Goal: Book appointment/travel/reservation

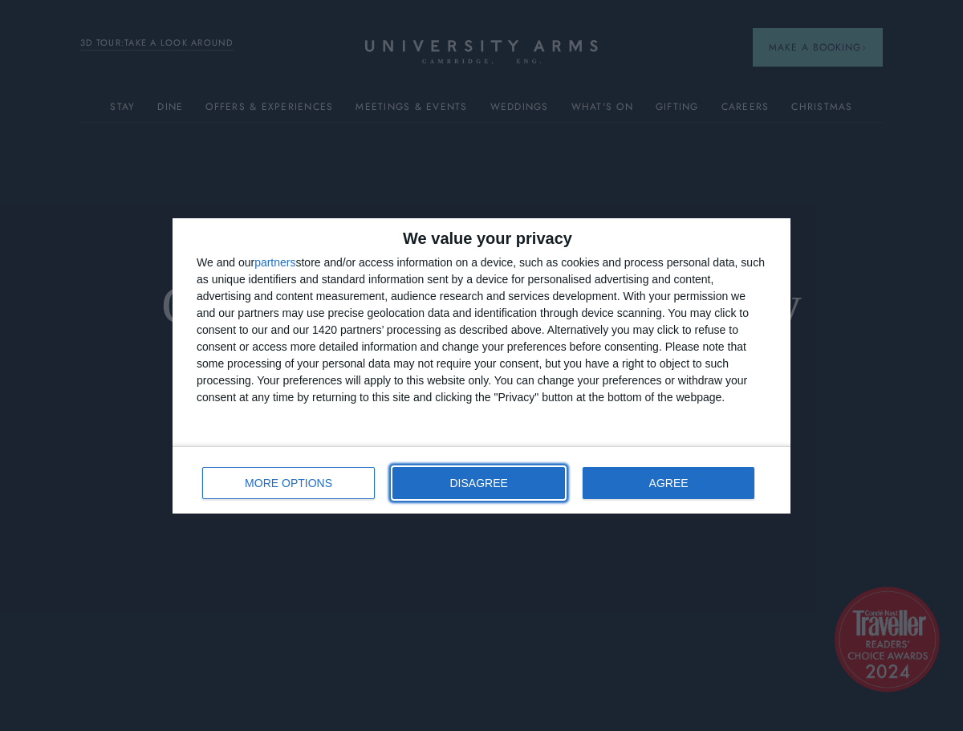
click at [518, 479] on button "DISAGREE" at bounding box center [479, 483] width 173 height 32
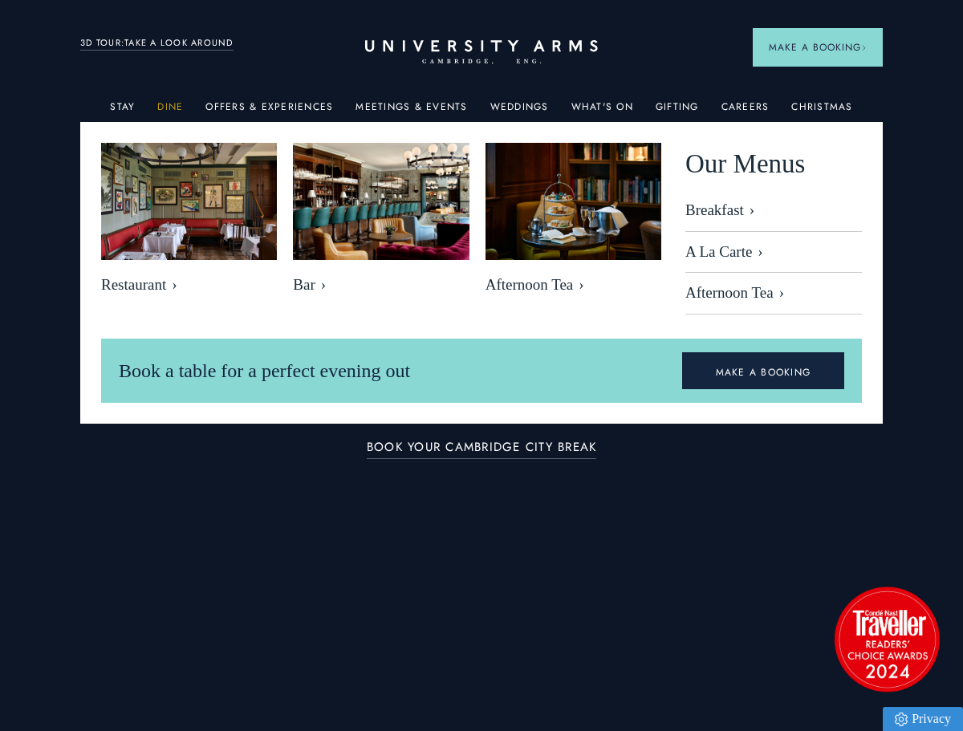
click at [177, 108] on link "Dine" at bounding box center [170, 111] width 26 height 21
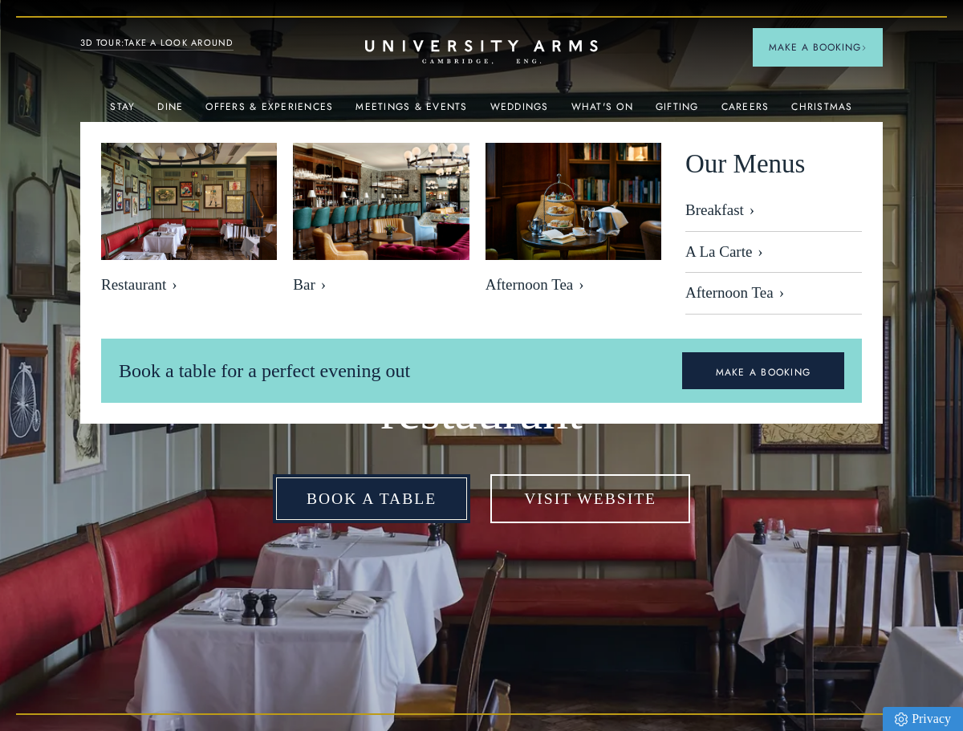
click at [389, 493] on link "Book a table" at bounding box center [372, 499] width 198 height 49
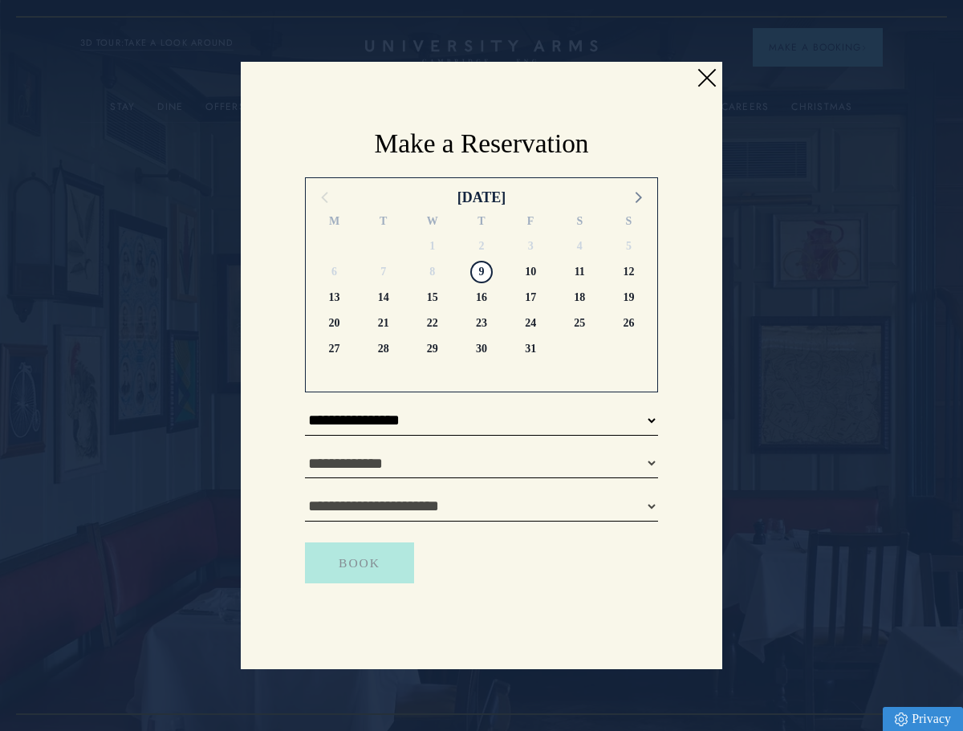
click at [707, 77] on link at bounding box center [707, 78] width 24 height 24
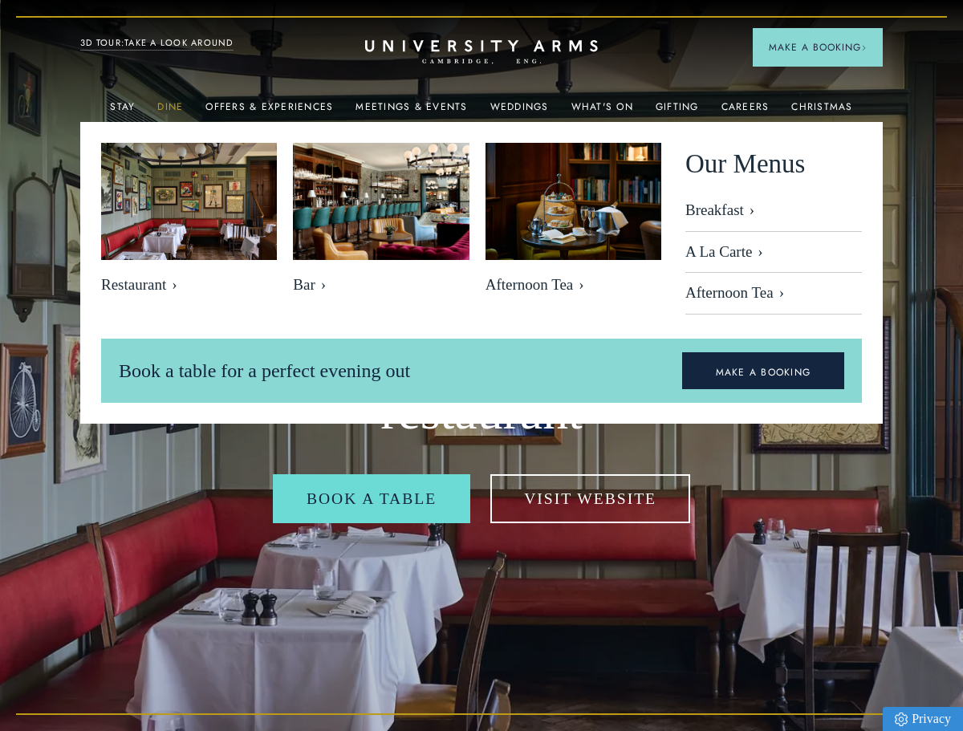
click at [169, 102] on link "Dine" at bounding box center [170, 111] width 26 height 21
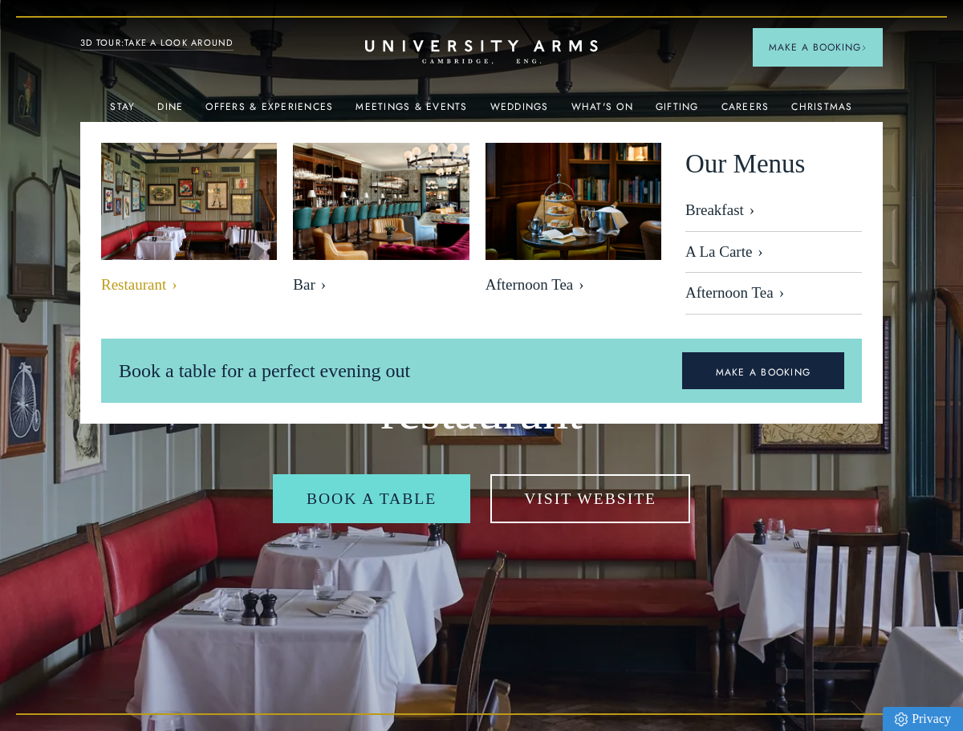
click at [131, 283] on span "Restaurant" at bounding box center [189, 285] width 176 height 18
